Goal: Find specific page/section: Find specific page/section

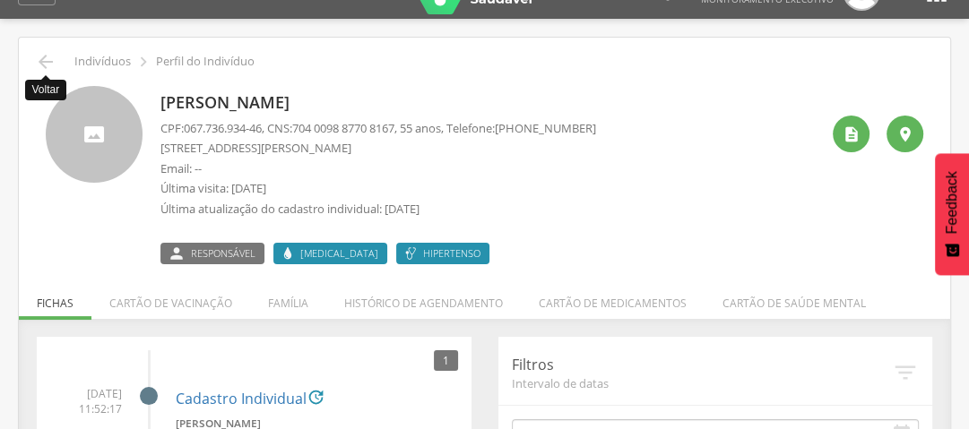
click at [42, 51] on icon "" at bounding box center [46, 62] width 22 height 22
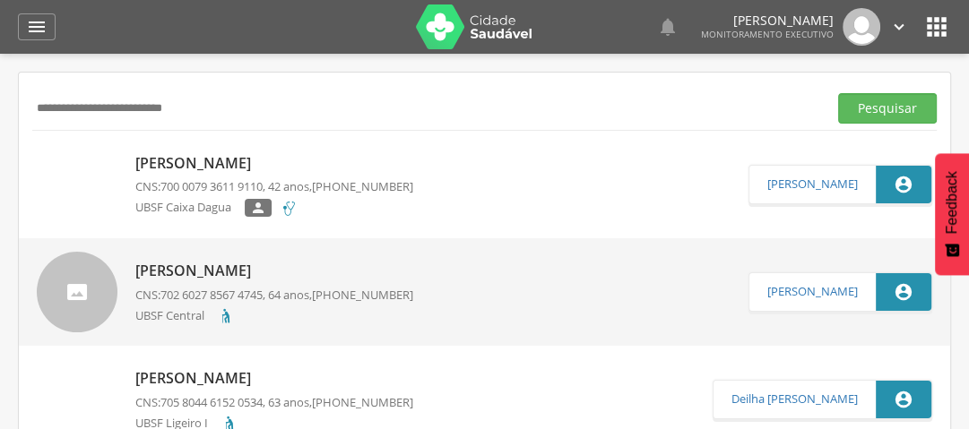
click at [199, 102] on input "**********" at bounding box center [426, 108] width 788 height 30
type input "*"
click at [221, 168] on p "[PERSON_NAME]" at bounding box center [274, 163] width 278 height 21
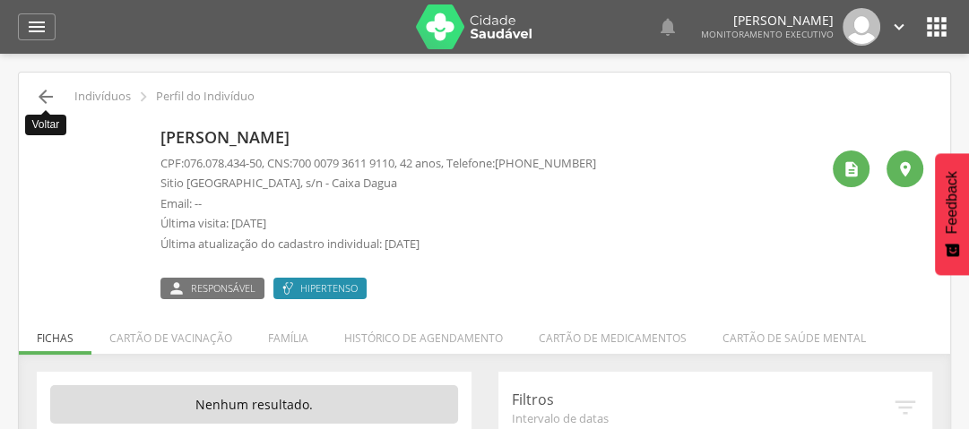
click at [44, 92] on icon "" at bounding box center [46, 97] width 22 height 22
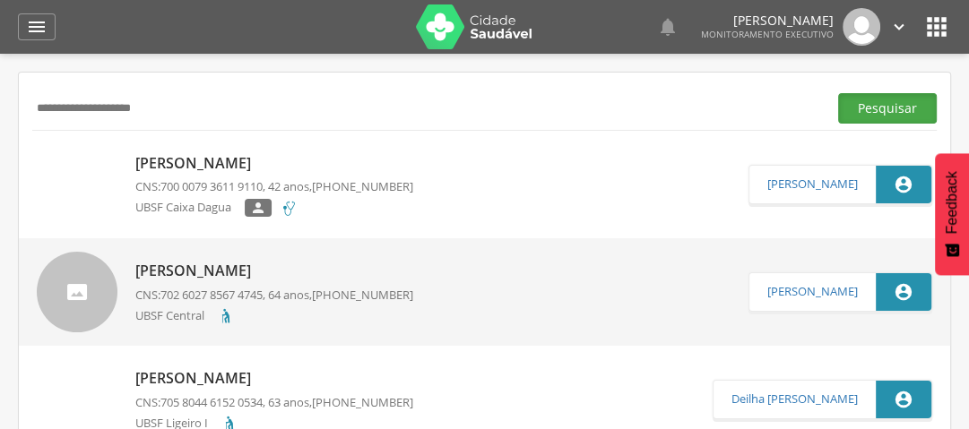
click at [900, 100] on button "Pesquisar" at bounding box center [887, 108] width 99 height 30
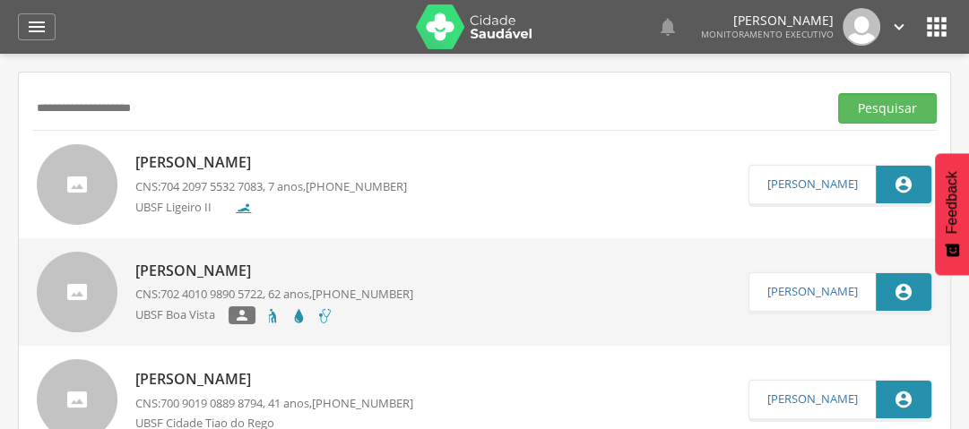
click at [311, 158] on p "[PERSON_NAME]" at bounding box center [271, 162] width 272 height 21
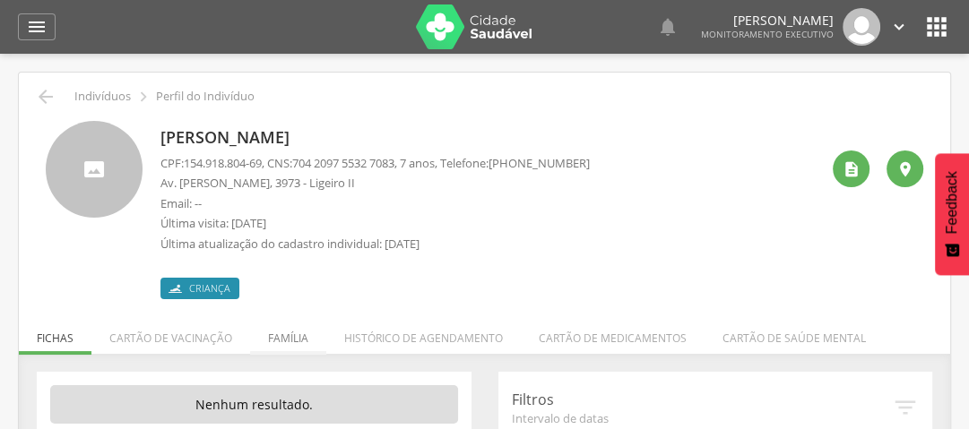
click at [285, 336] on li "Família" at bounding box center [288, 334] width 76 height 42
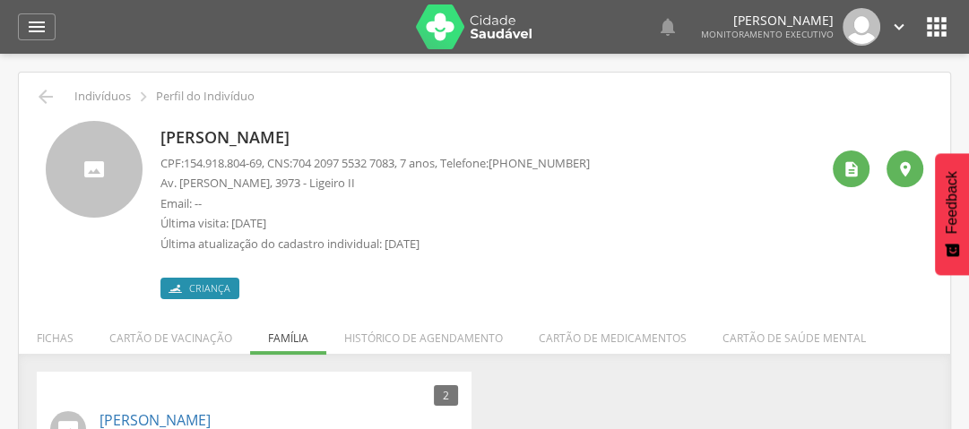
scroll to position [131, 0]
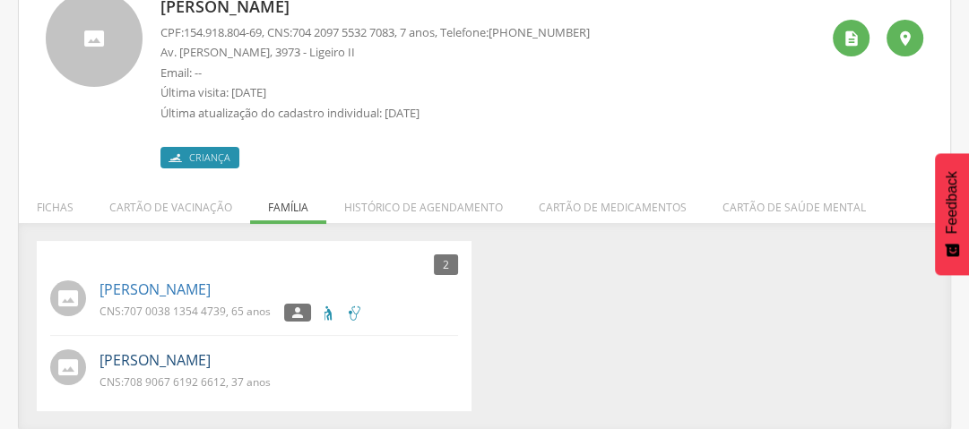
click at [211, 359] on link "[PERSON_NAME]" at bounding box center [154, 360] width 111 height 21
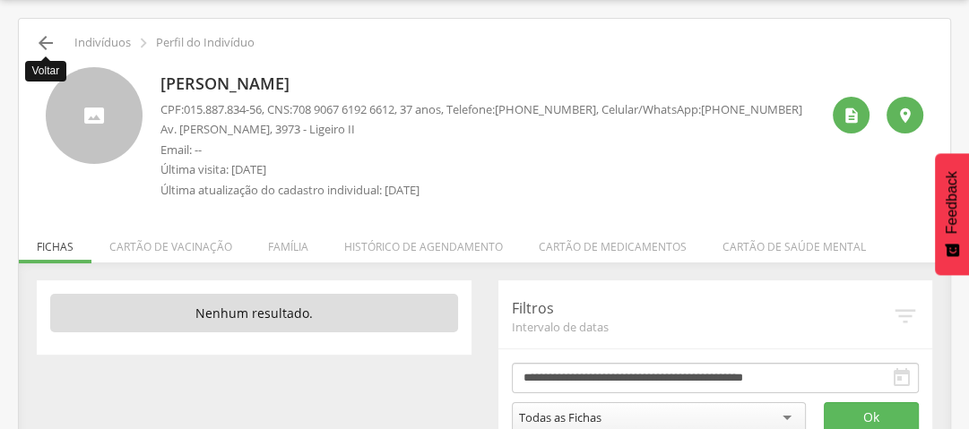
click at [39, 35] on icon "" at bounding box center [46, 43] width 22 height 22
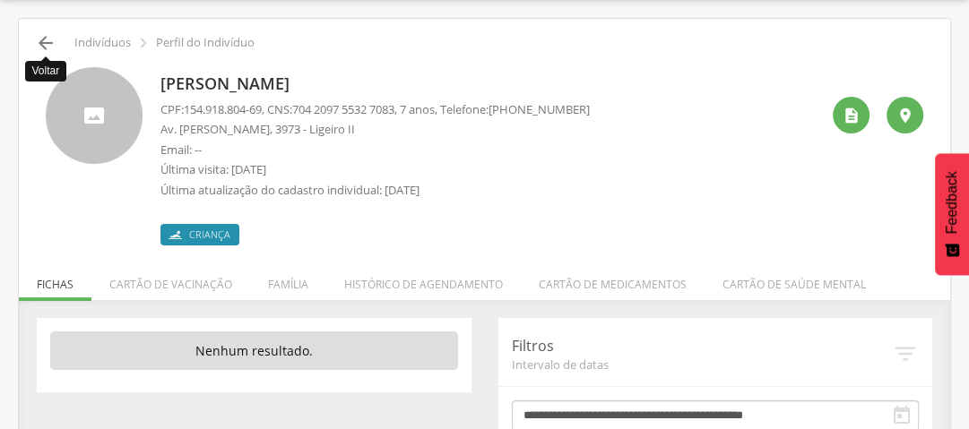
click at [40, 39] on icon "" at bounding box center [46, 43] width 22 height 22
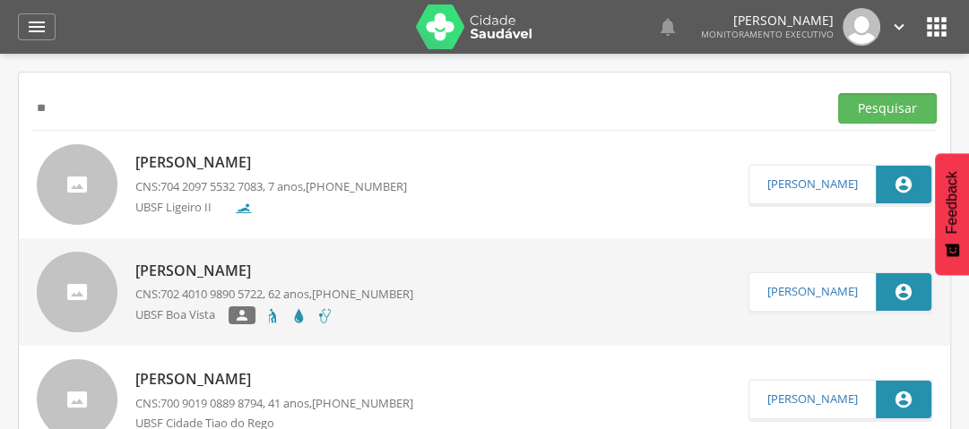
type input "*"
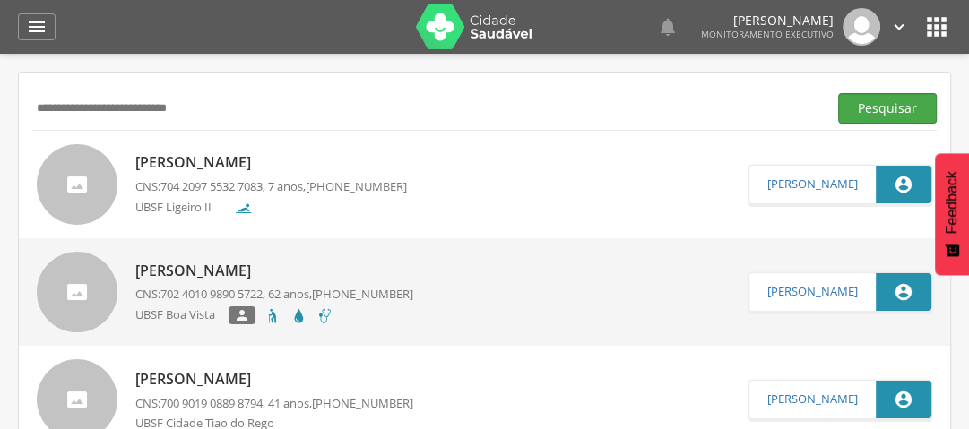
type input "**********"
click at [880, 108] on button "Pesquisar" at bounding box center [887, 108] width 99 height 30
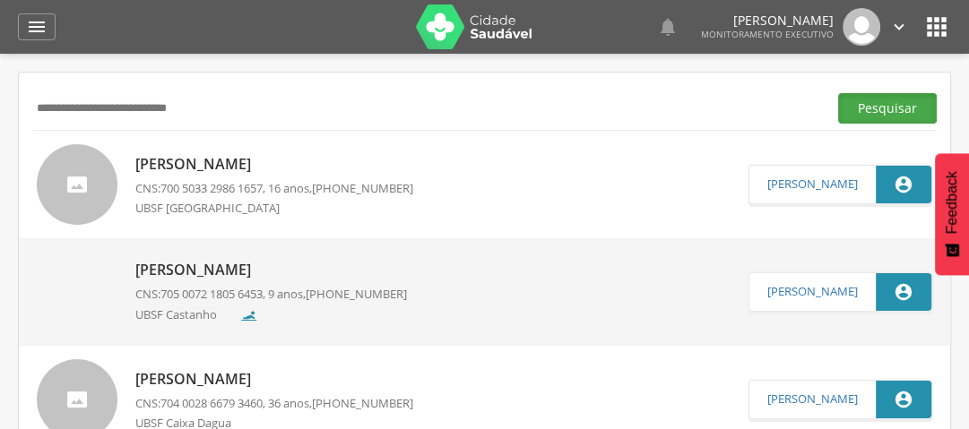
click at [879, 111] on button "Pesquisar" at bounding box center [887, 108] width 99 height 30
click at [228, 168] on p "[PERSON_NAME]" at bounding box center [274, 164] width 278 height 21
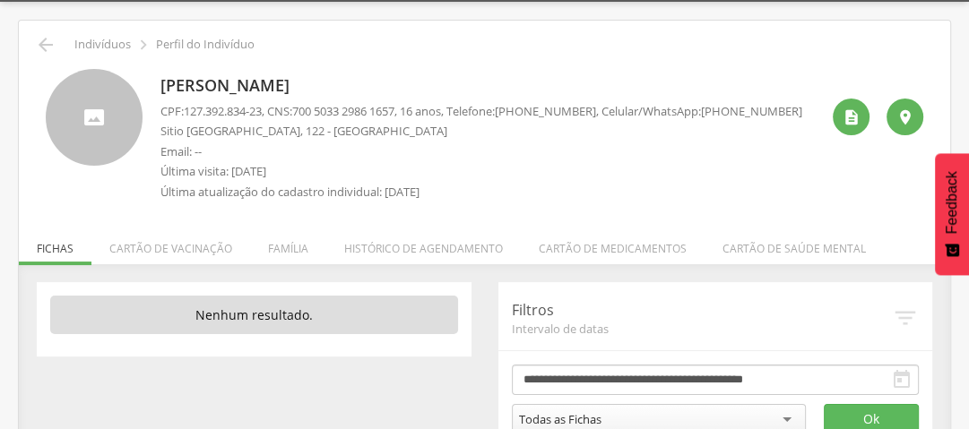
scroll to position [97, 0]
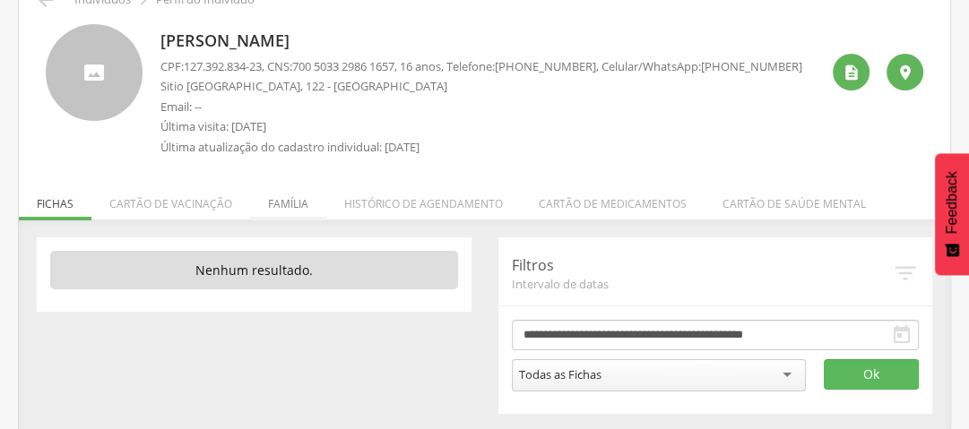
click at [294, 197] on li "Família" at bounding box center [288, 199] width 76 height 42
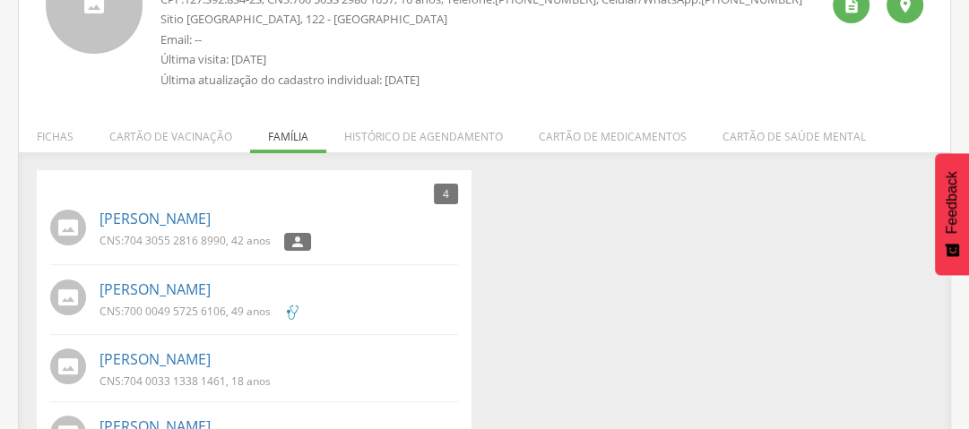
scroll to position [229, 0]
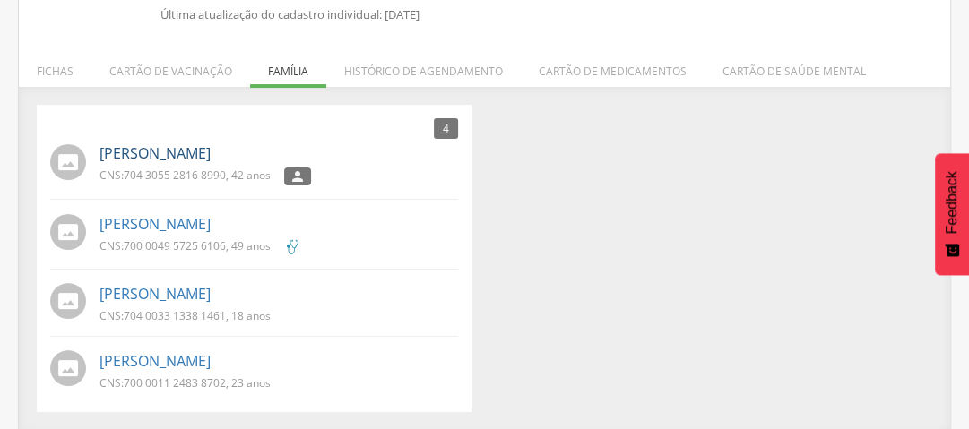
click at [186, 147] on link "[PERSON_NAME]" at bounding box center [154, 153] width 111 height 21
